Goal: Task Accomplishment & Management: Manage account settings

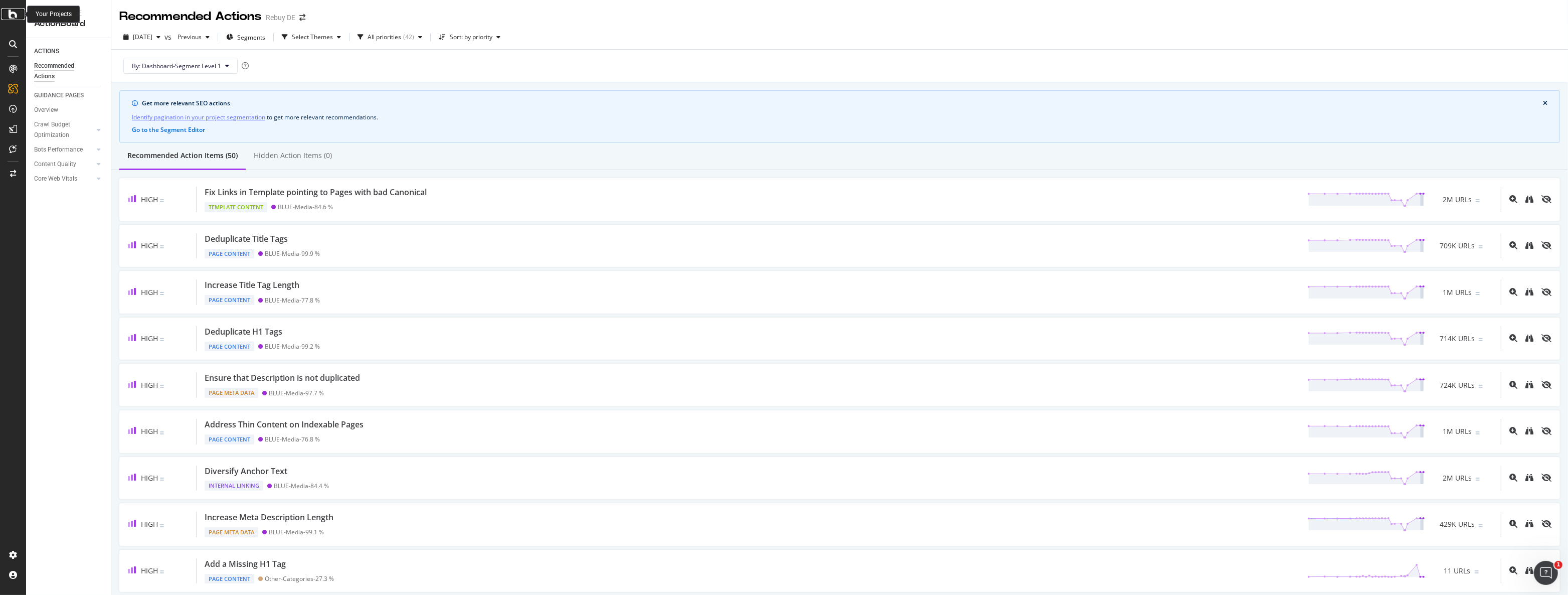
click at [10, 12] on icon at bounding box center [12, 13] width 9 height 12
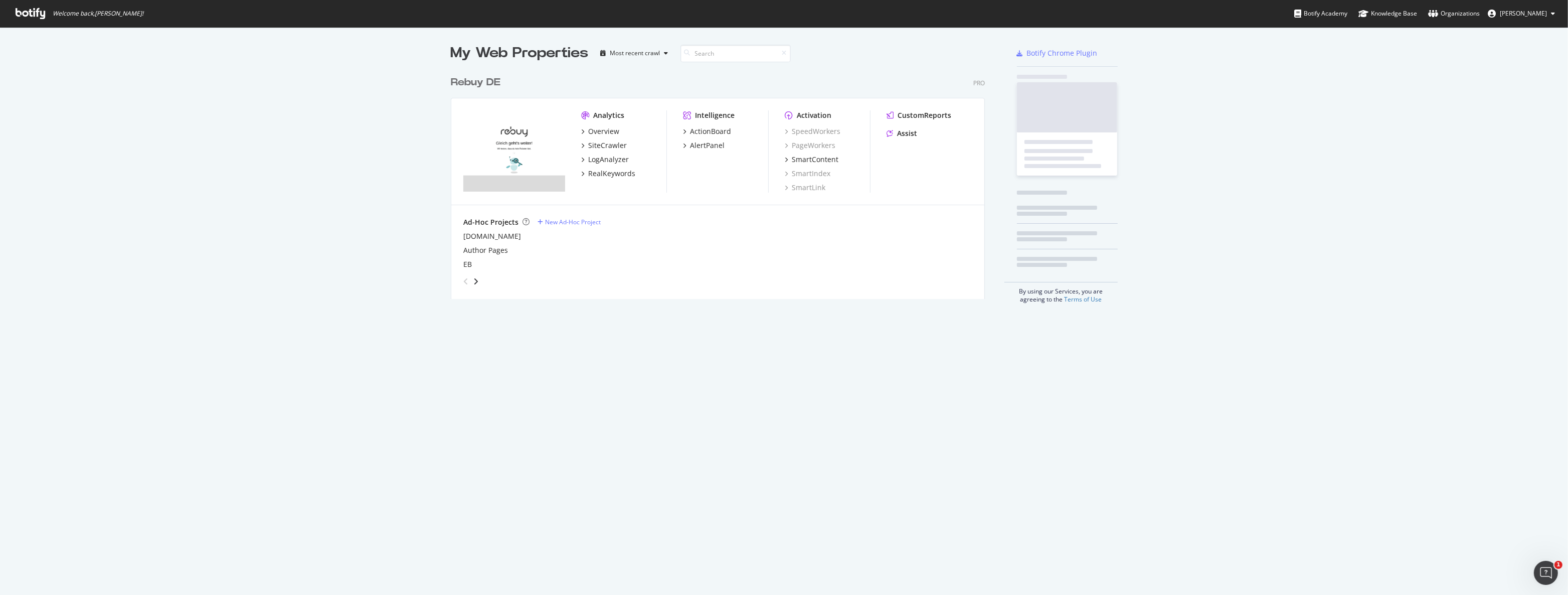
scroll to position [228, 535]
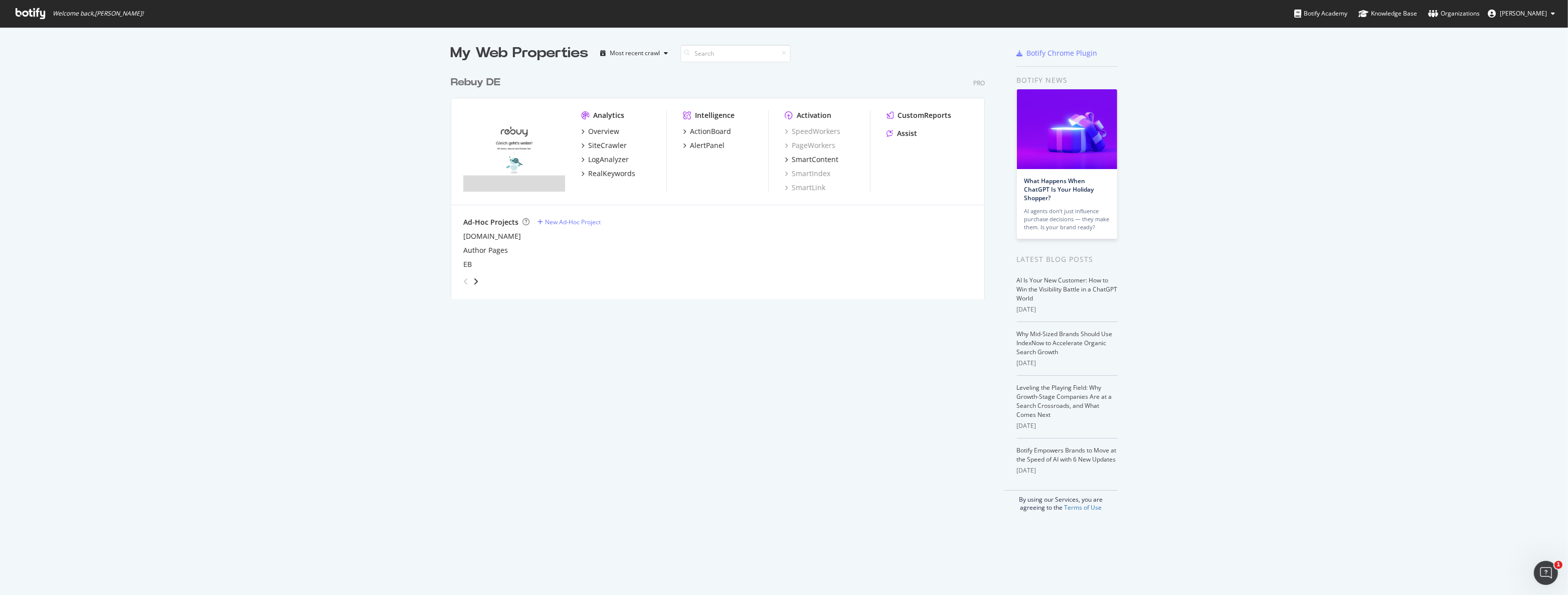
click at [479, 81] on div "Rebuy DE" at bounding box center [476, 82] width 50 height 14
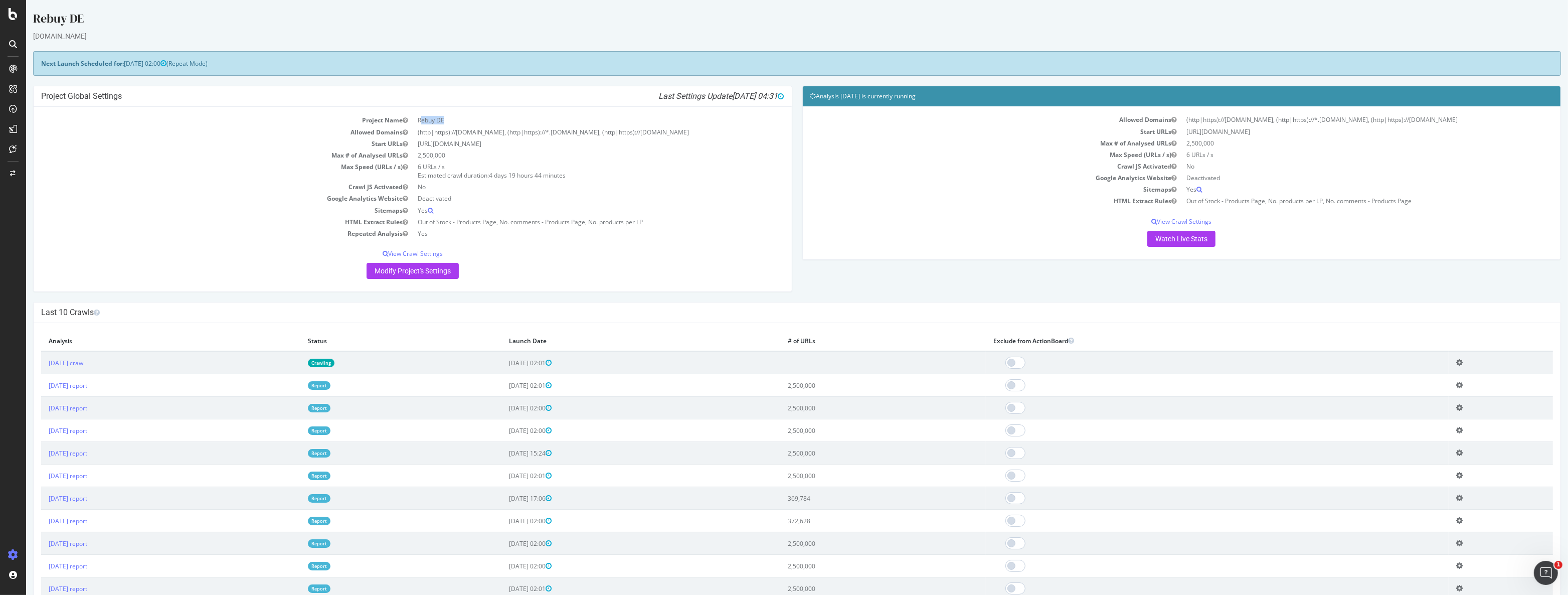
drag, startPoint x: 443, startPoint y: 118, endPoint x: 418, endPoint y: 120, distance: 25.1
click at [418, 120] on td "Rebuy DE" at bounding box center [598, 120] width 371 height 12
click at [437, 268] on link "Modify Project's Settings" at bounding box center [413, 271] width 92 height 16
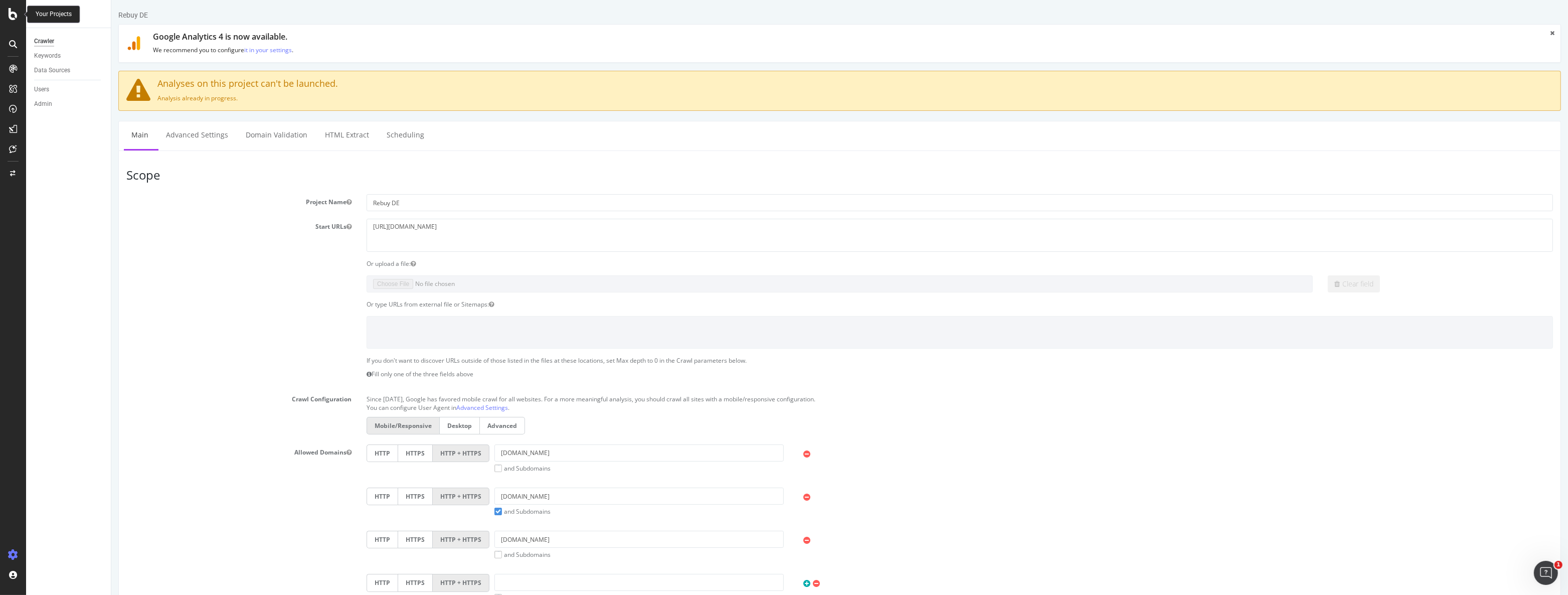
click at [9, 9] on icon at bounding box center [12, 13] width 9 height 12
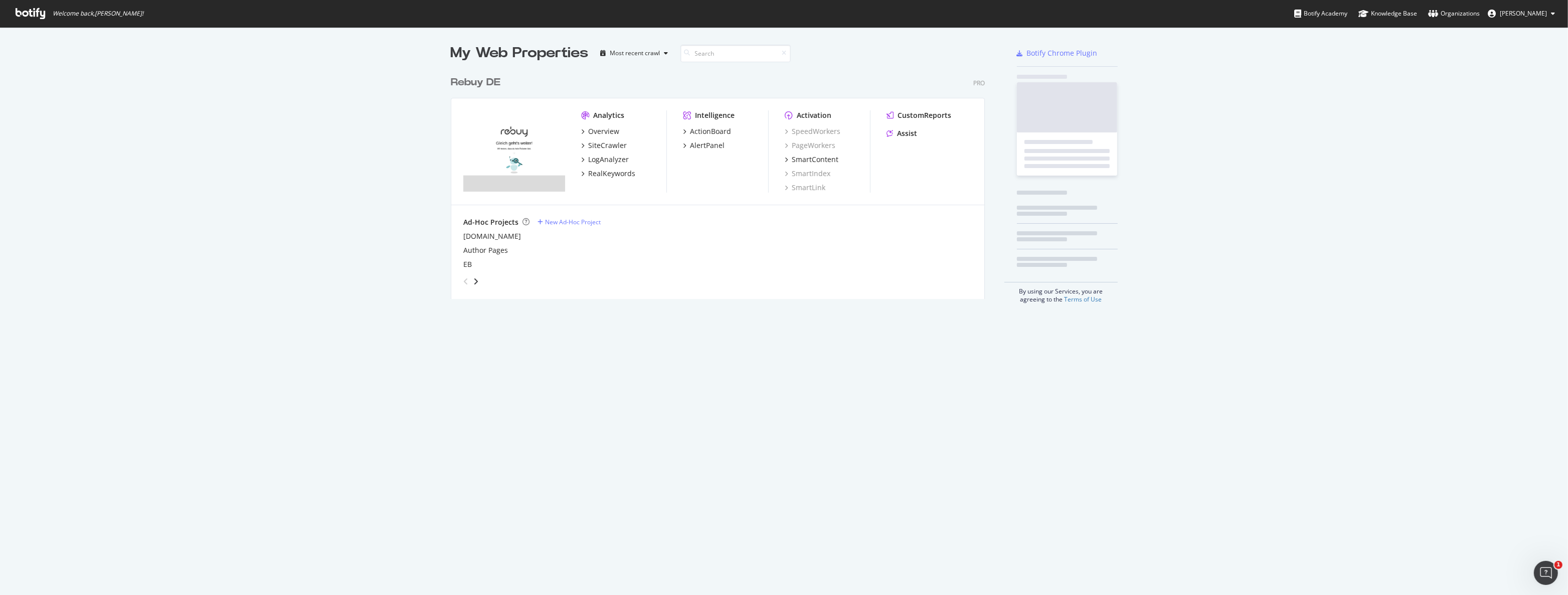
scroll to position [587, 1555]
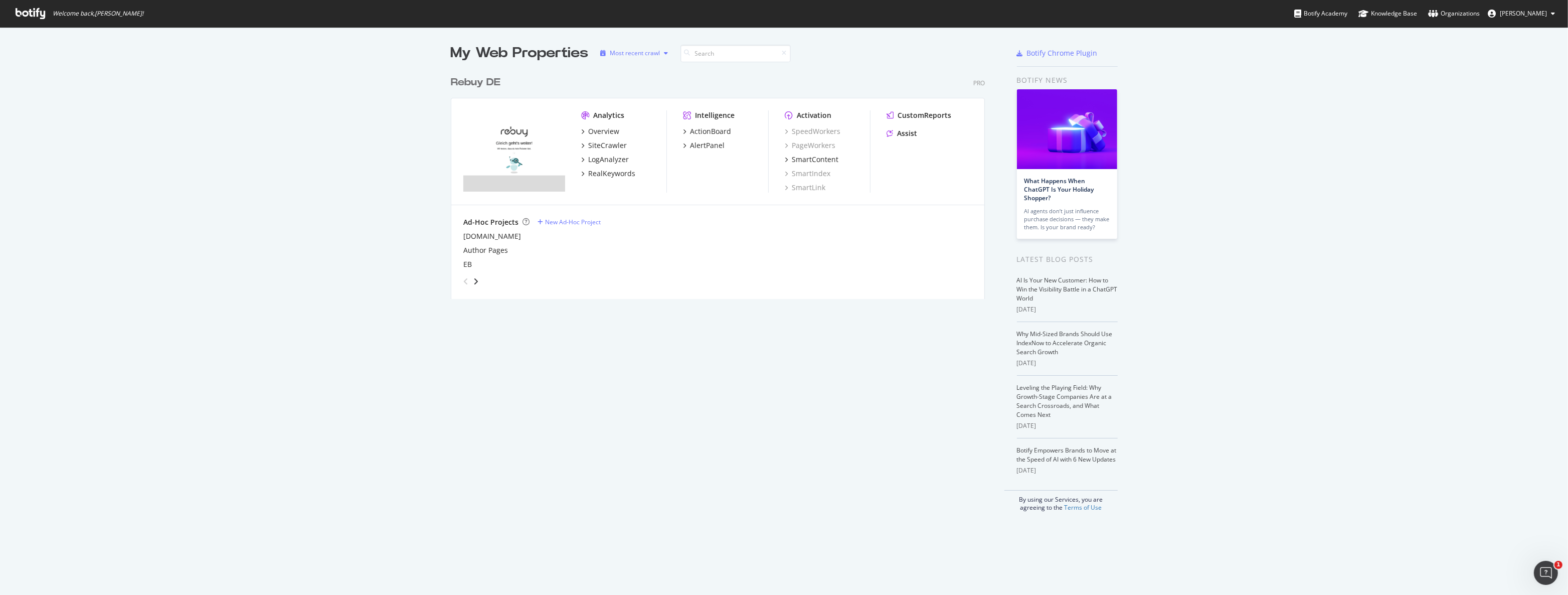
click at [660, 51] on div "button" at bounding box center [666, 53] width 12 height 6
click at [656, 69] on div "Most recent crawl" at bounding box center [645, 69] width 53 height 9
click at [739, 78] on div "Rebuy DE Pro" at bounding box center [718, 82] width 535 height 14
click at [609, 130] on div "Overview" at bounding box center [604, 131] width 31 height 10
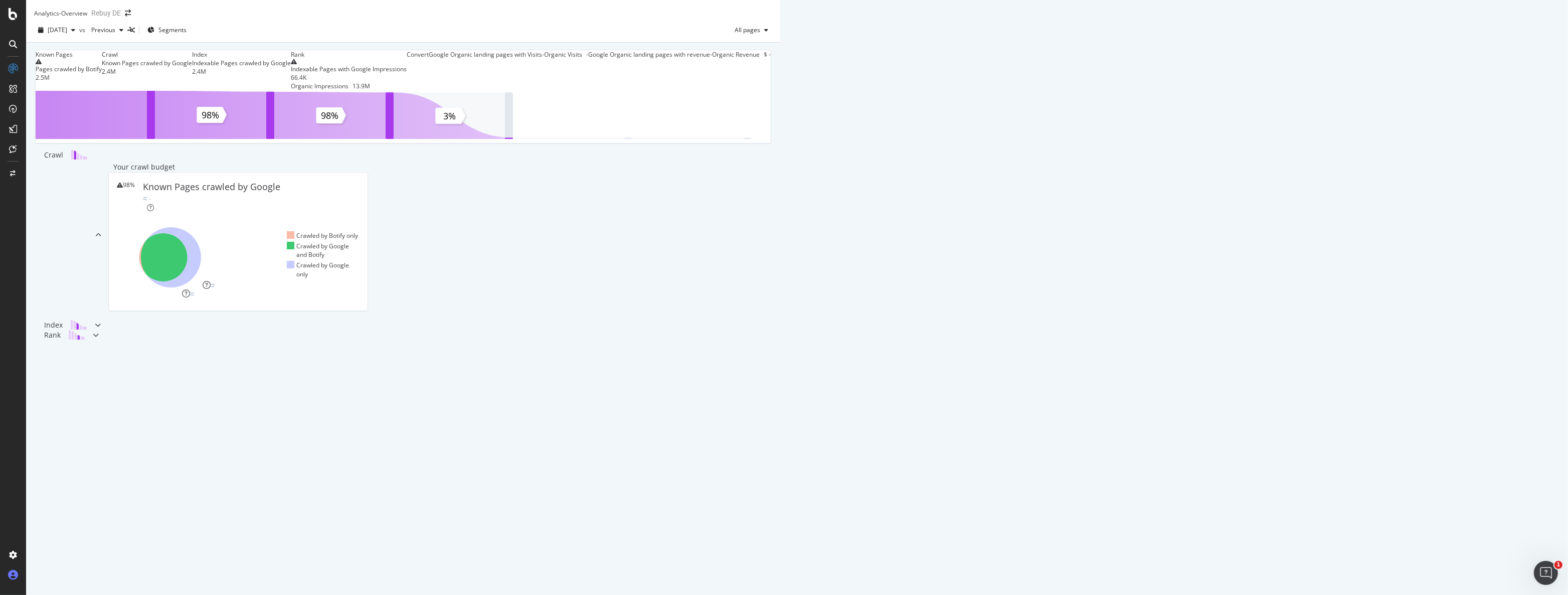
click at [8, 579] on icon at bounding box center [12, 575] width 10 height 10
click at [18, 574] on div at bounding box center [12, 575] width 24 height 16
click at [101, 521] on div "Profile" at bounding box center [72, 520] width 90 height 14
click at [59, 557] on div "Organizations" at bounding box center [66, 557] width 38 height 8
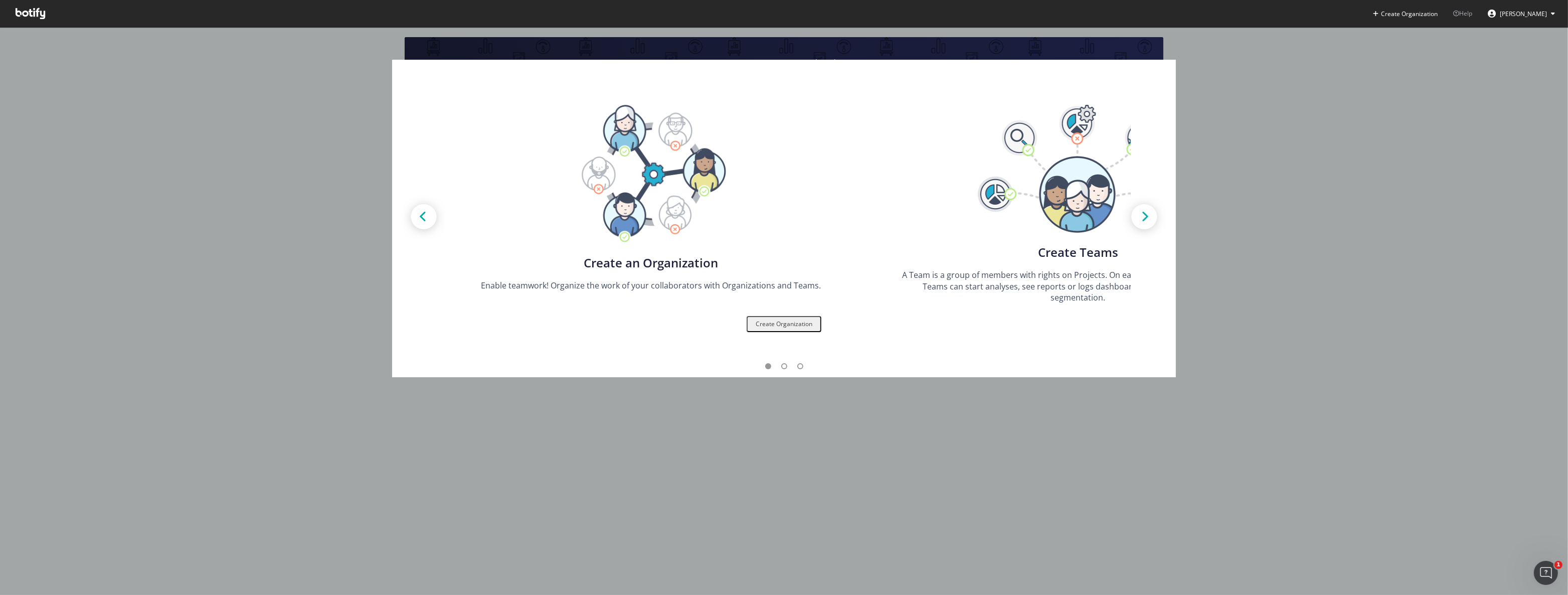
click at [787, 327] on div "Create Organization" at bounding box center [784, 323] width 57 height 7
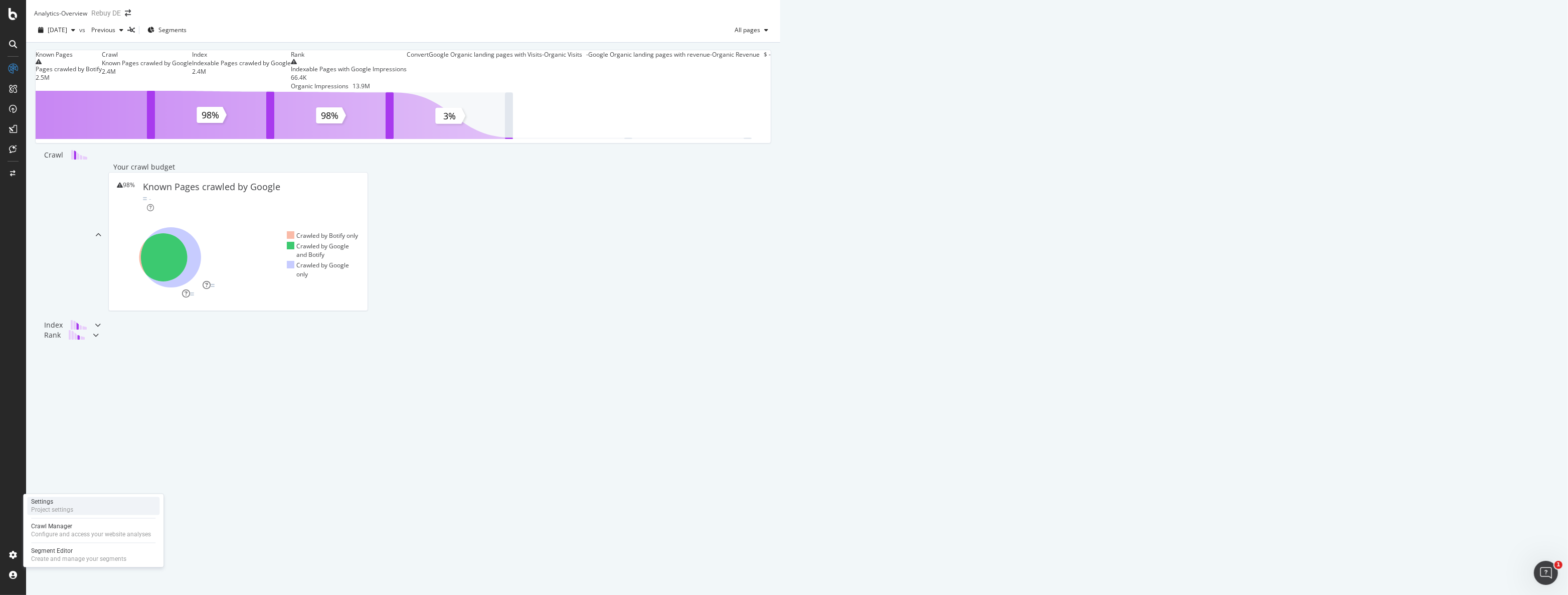
click at [84, 506] on div "Settings Project settings" at bounding box center [93, 506] width 132 height 18
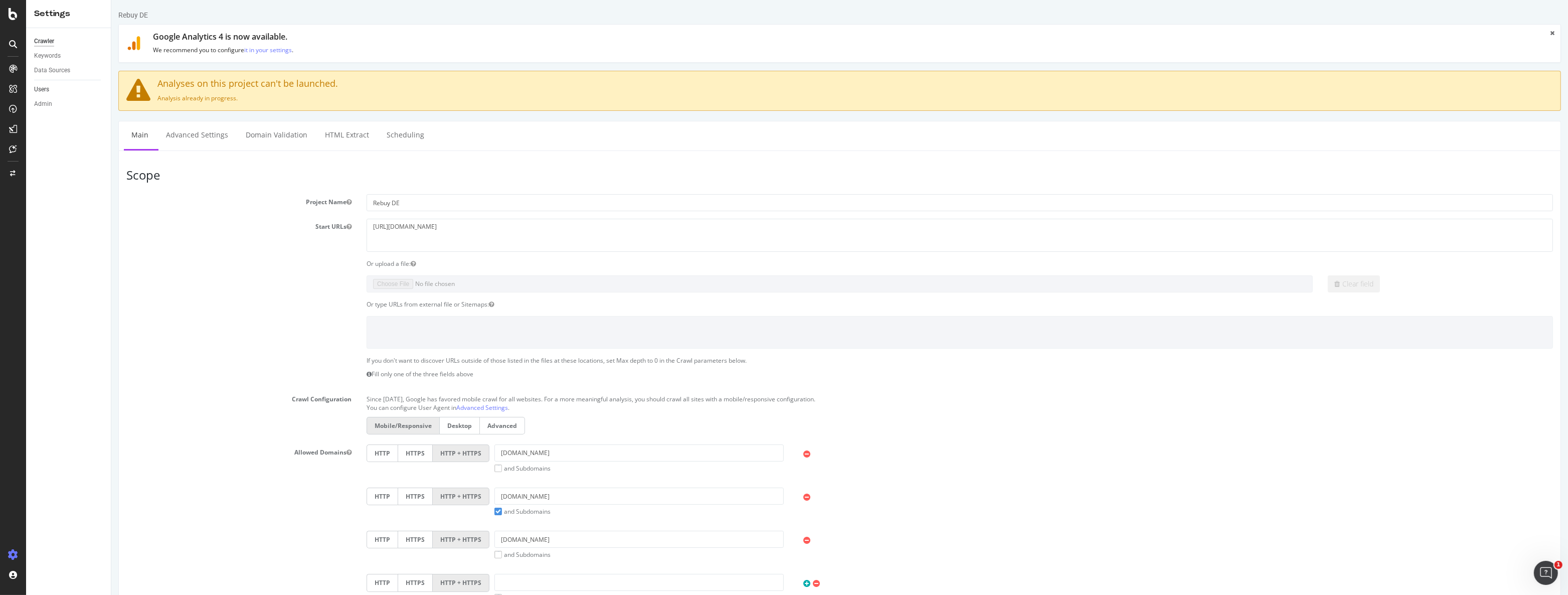
click at [57, 89] on link "Users" at bounding box center [69, 89] width 70 height 11
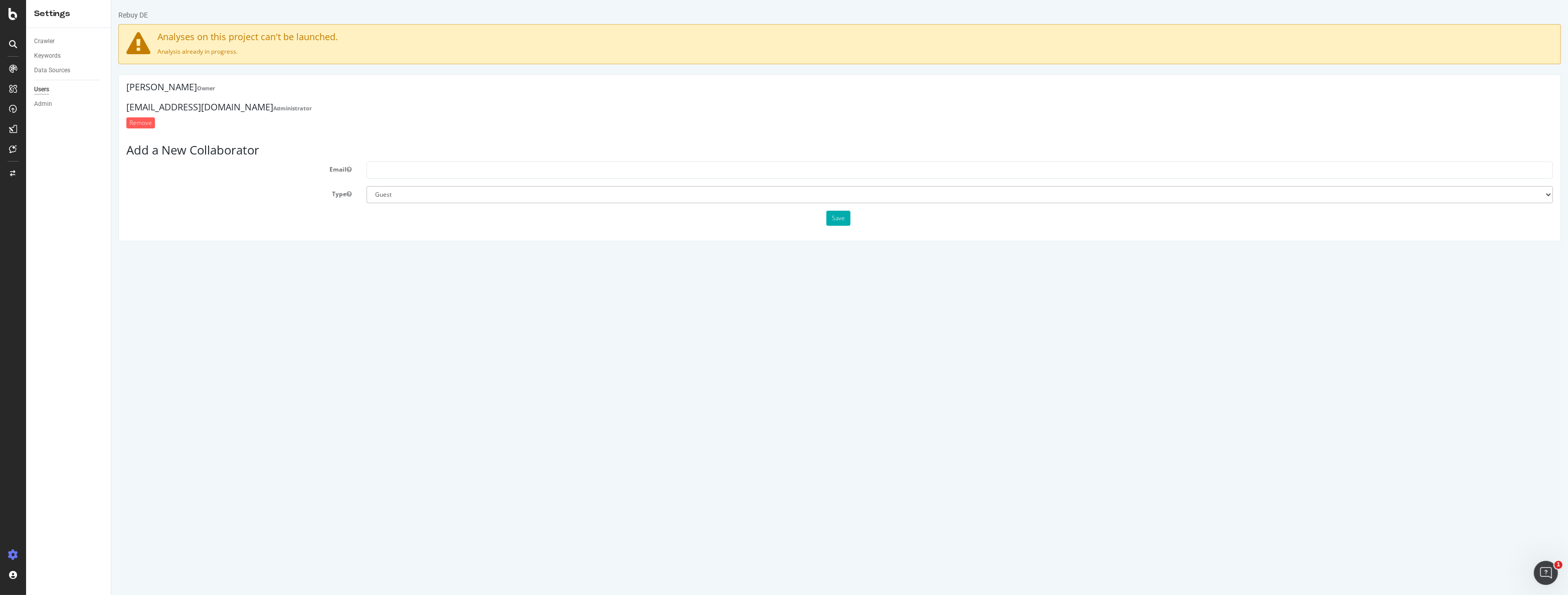
click at [37, 113] on div "Crawler Keywords Data Sources Users Admin" at bounding box center [68, 311] width 84 height 567
click at [46, 102] on div "Admin" at bounding box center [43, 104] width 18 height 11
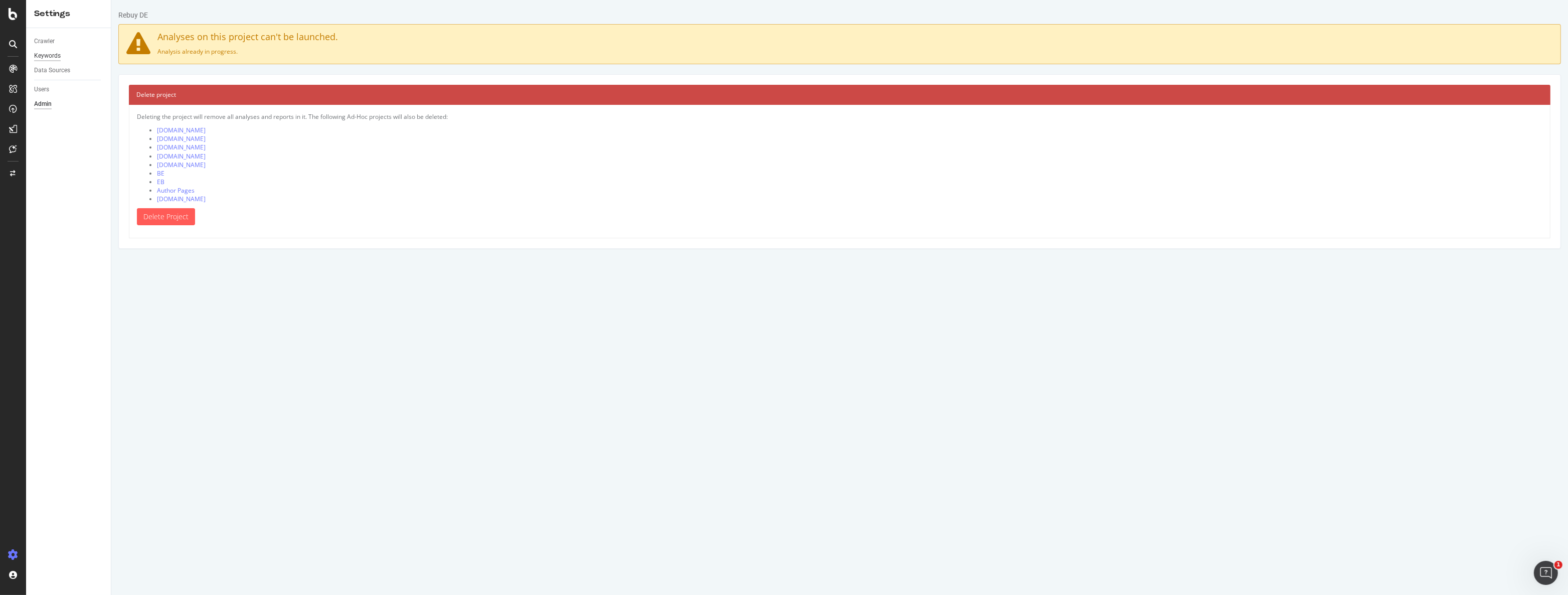
click at [47, 53] on div "Keywords" at bounding box center [48, 56] width 27 height 11
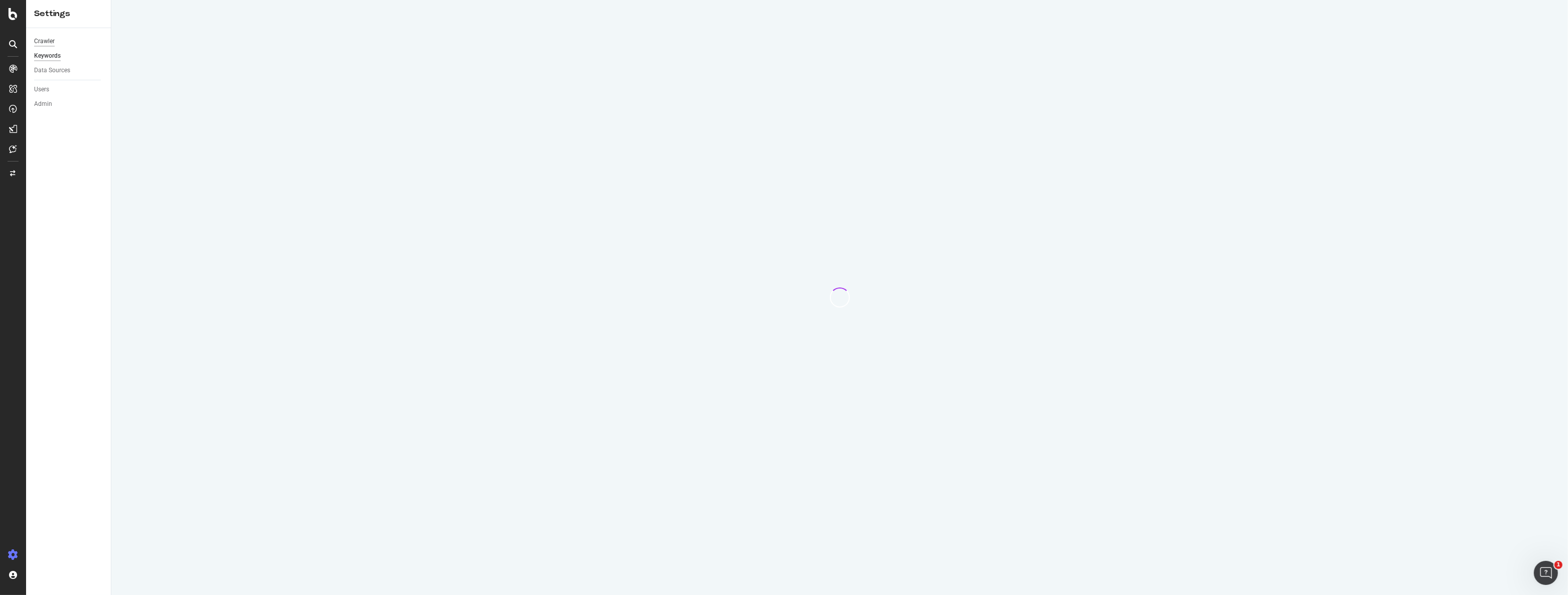
click at [47, 37] on div "Crawler" at bounding box center [44, 41] width 20 height 11
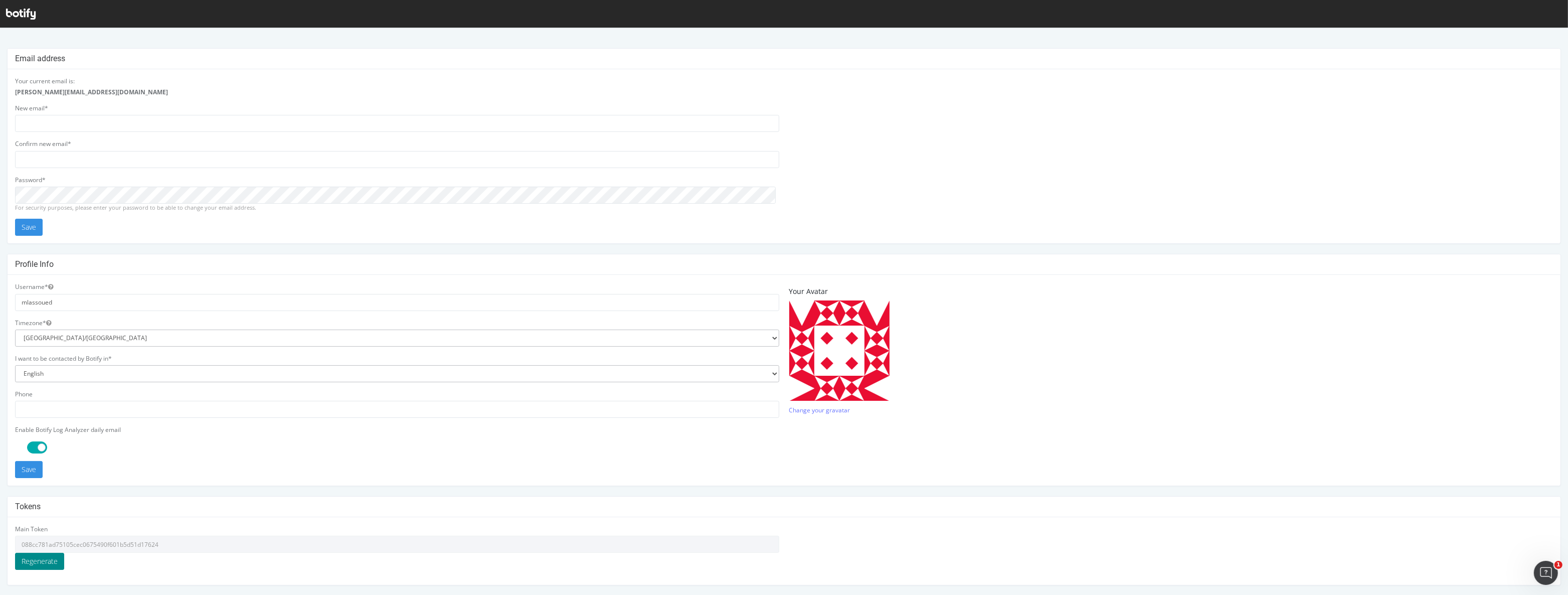
click at [38, 562] on button "Regenerate" at bounding box center [39, 561] width 49 height 17
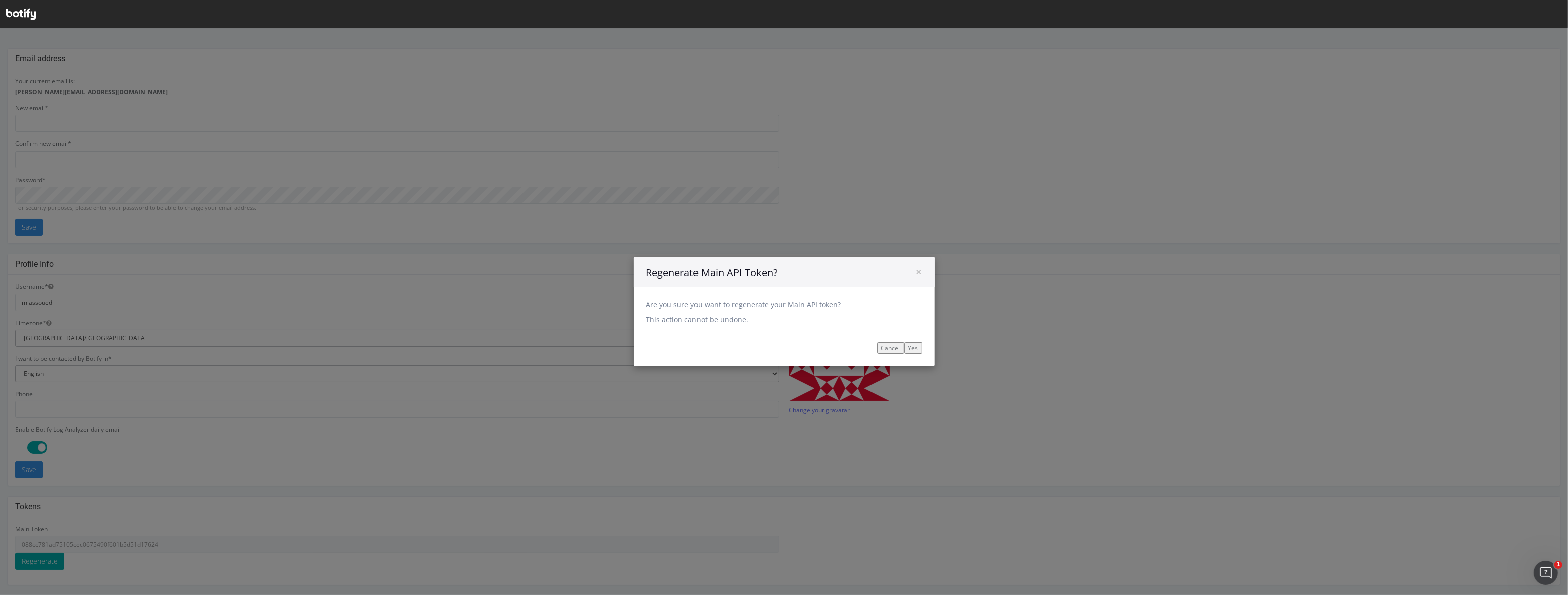
click at [892, 346] on button "Cancel" at bounding box center [891, 347] width 27 height 12
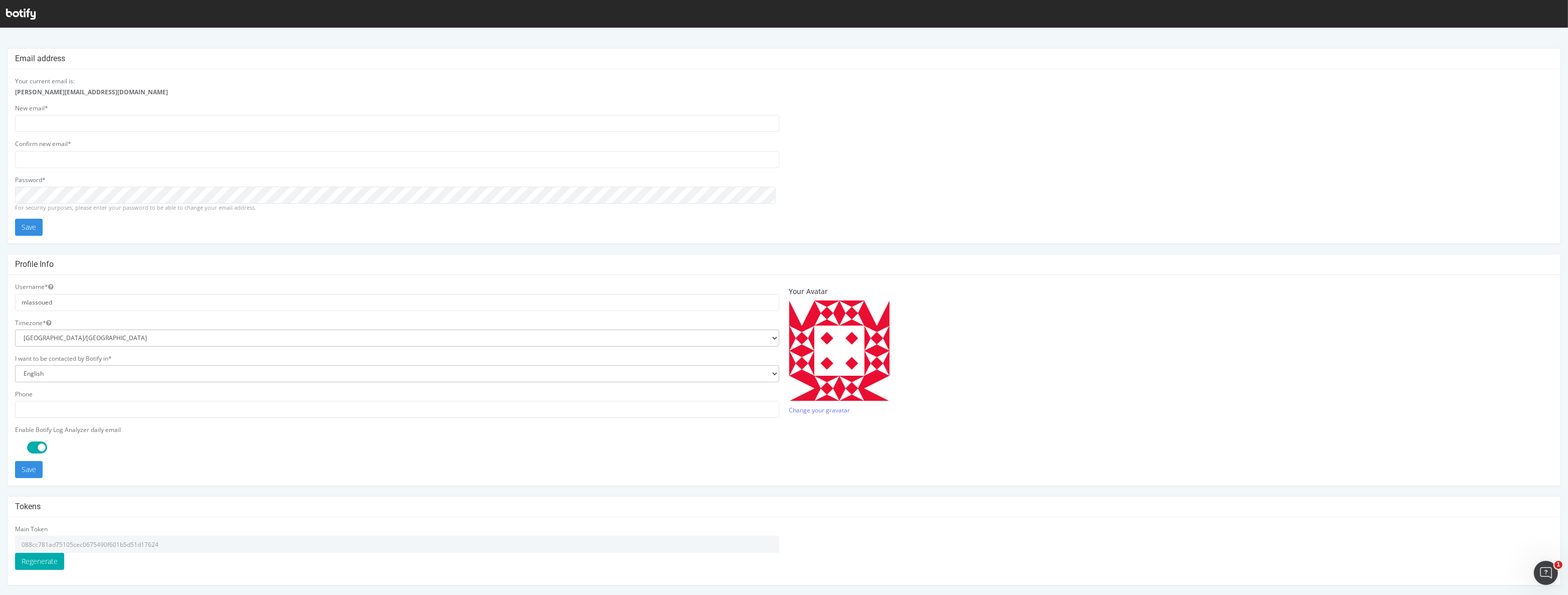
drag, startPoint x: 659, startPoint y: 543, endPoint x: 184, endPoint y: 530, distance: 475.2
click at [188, 529] on div "Main Token 088cc781ad75105cec0675490f601b5d51d17624 Regenerate" at bounding box center [397, 547] width 764 height 45
click at [142, 547] on input "088cc781ad75105cec0675490f601b5d51d17624" at bounding box center [397, 544] width 764 height 17
